Goal: Navigation & Orientation: Find specific page/section

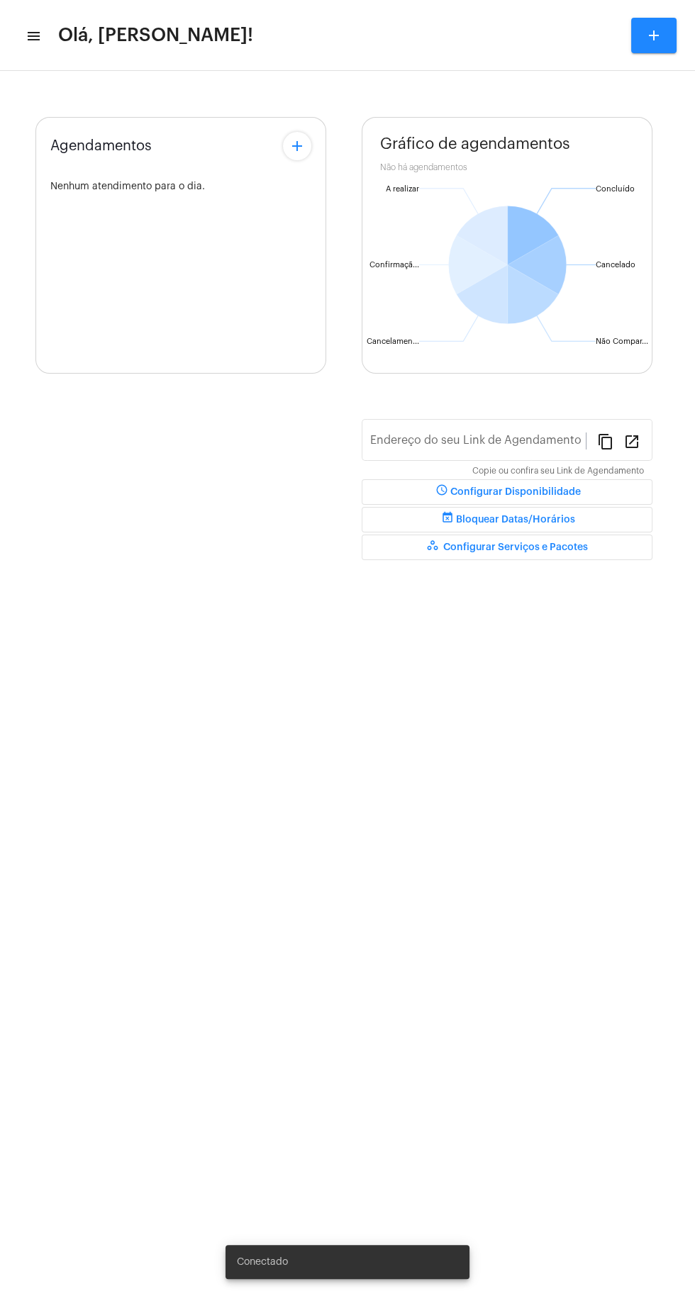
type input "[URL][DOMAIN_NAME][PERSON_NAME]"
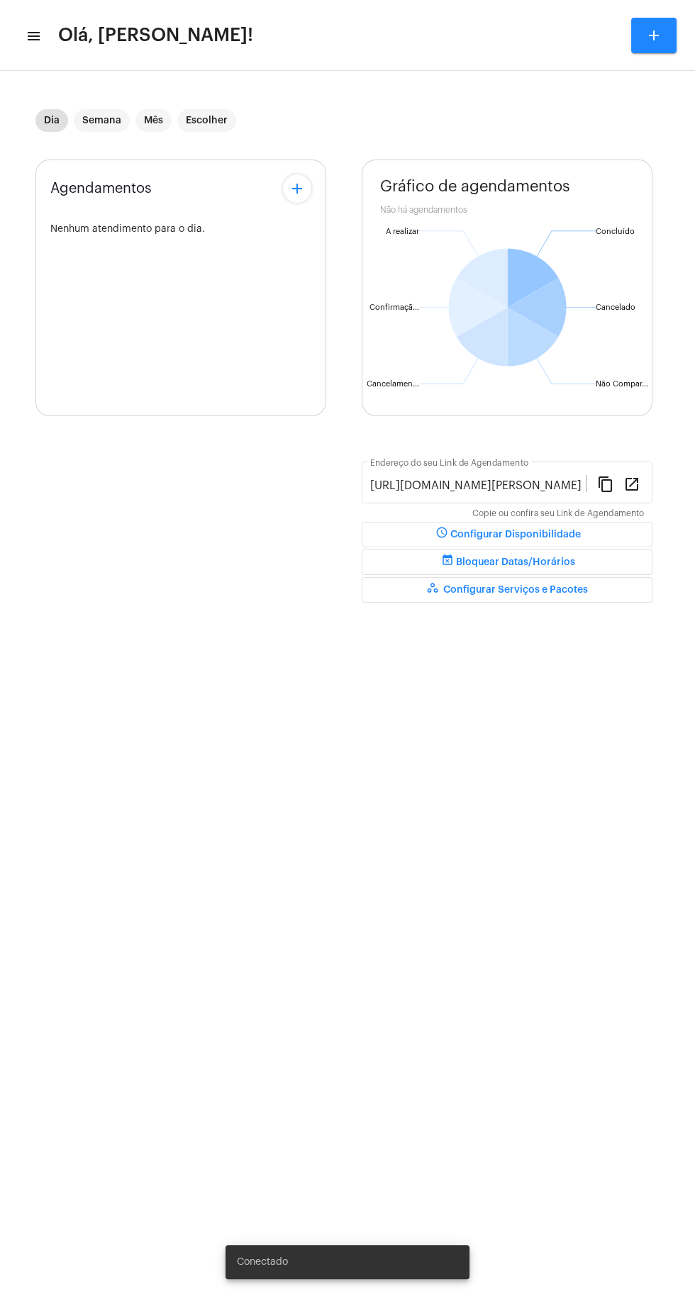
click at [34, 40] on mat-icon "menu" at bounding box center [33, 36] width 14 height 17
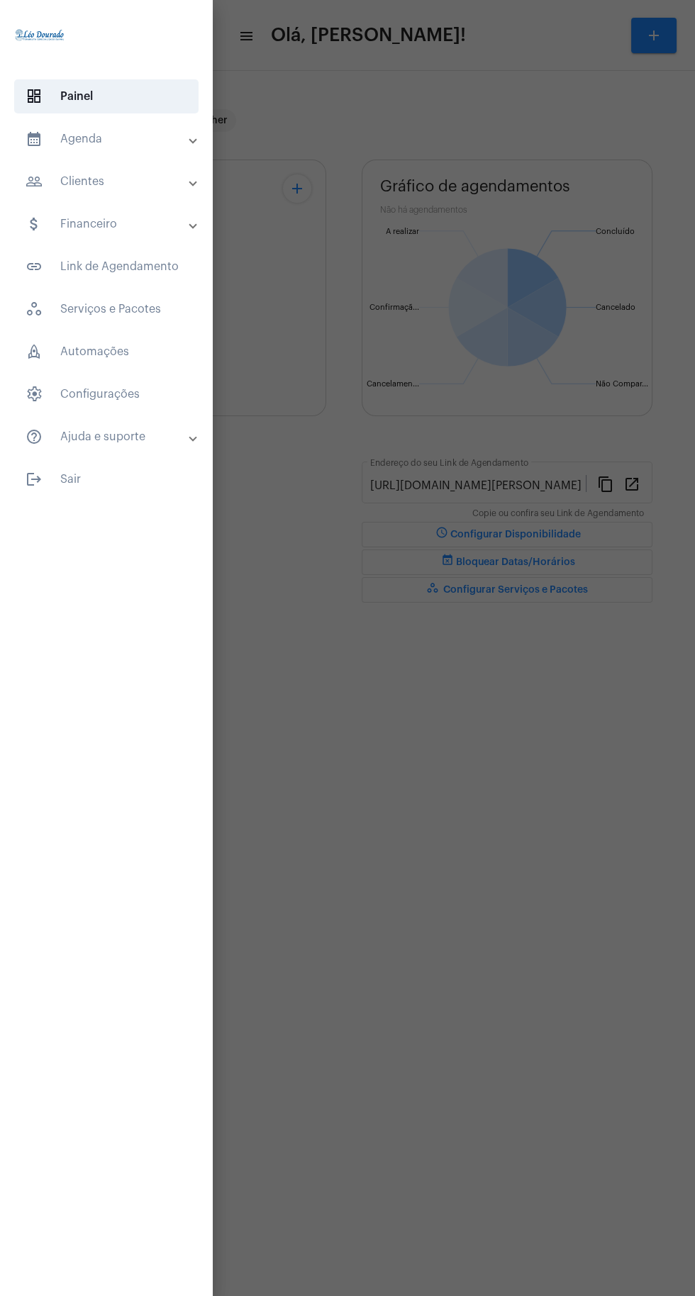
click at [109, 139] on mat-panel-title "calendar_month_outlined Agenda" at bounding box center [108, 138] width 164 height 17
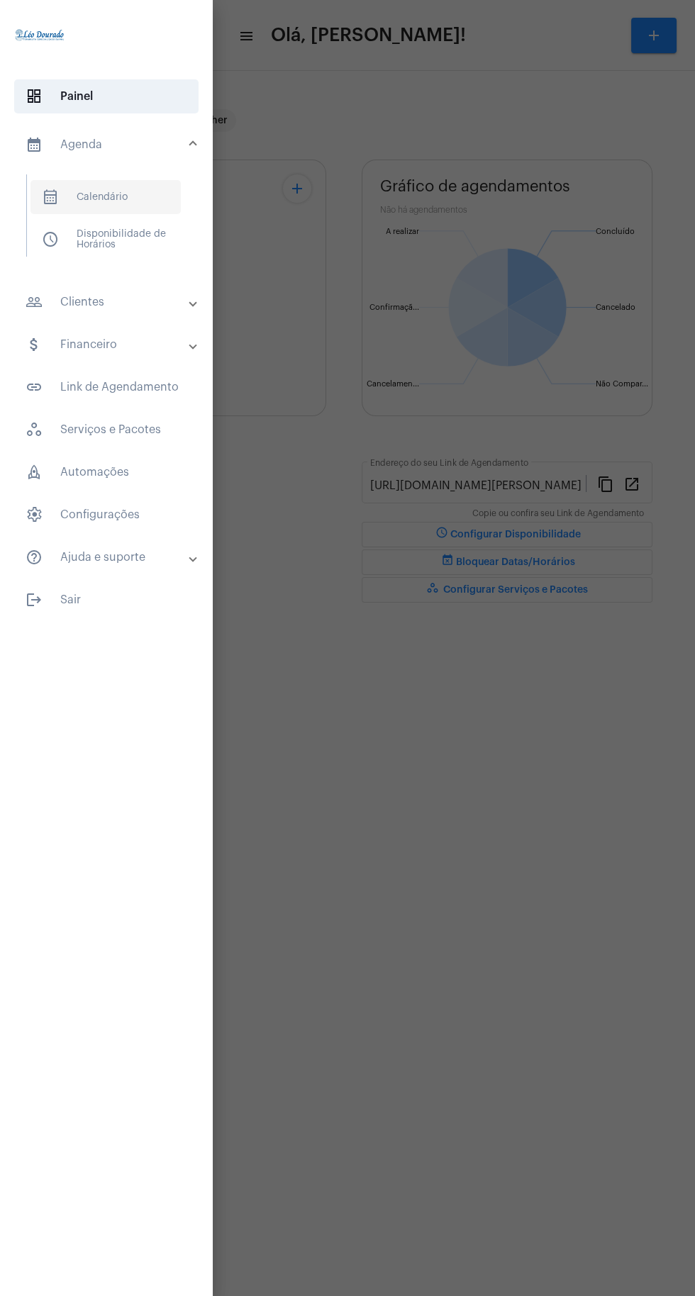
click at [122, 197] on span "calendar_month_outlined Calendário" at bounding box center [105, 197] width 150 height 34
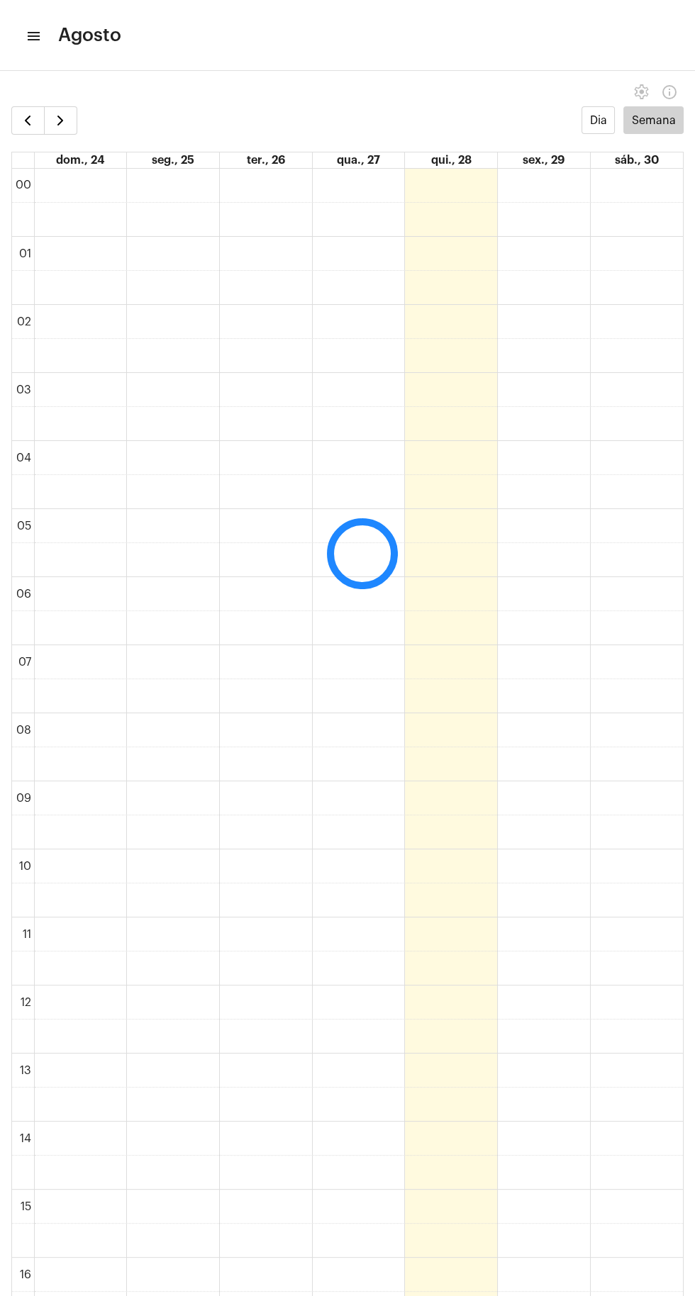
scroll to position [409, 0]
